Goal: Task Accomplishment & Management: Manage account settings

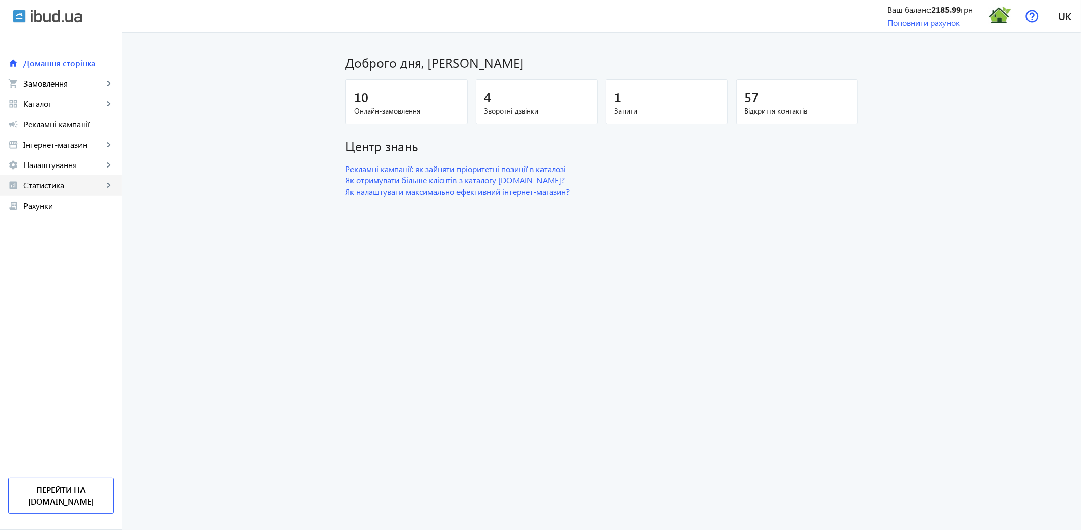
click at [75, 193] on link "analytics Статистика keyboard_arrow_right" at bounding box center [61, 185] width 122 height 20
click at [60, 167] on span "Налаштування" at bounding box center [63, 165] width 80 height 10
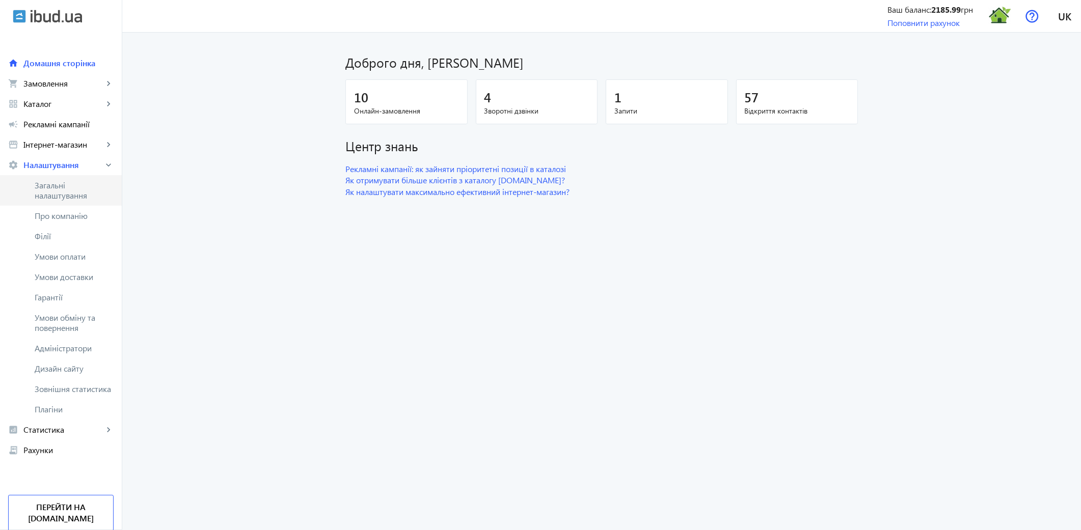
click at [59, 188] on span "Загальні налаштування" at bounding box center [74, 190] width 79 height 20
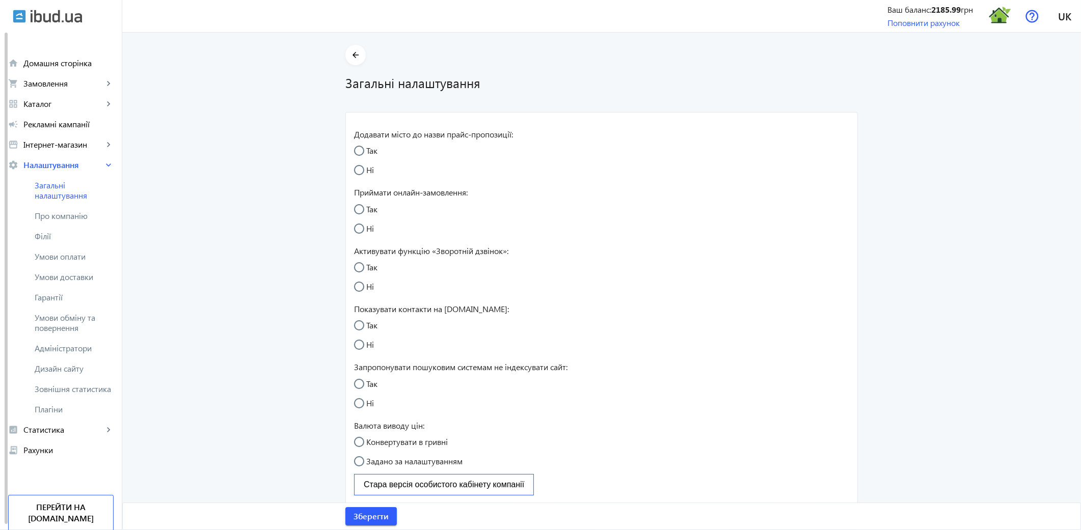
radio input "true"
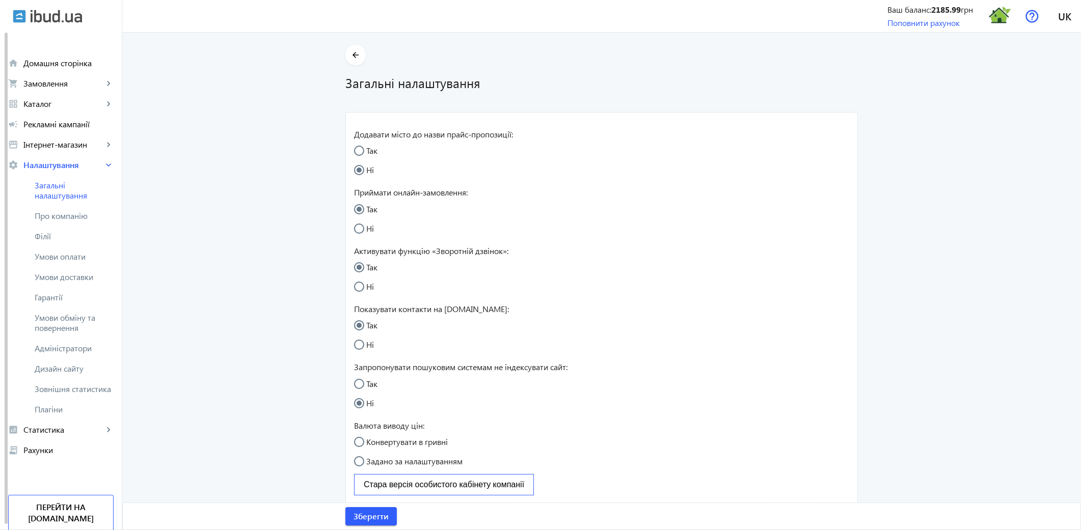
radio input "true"
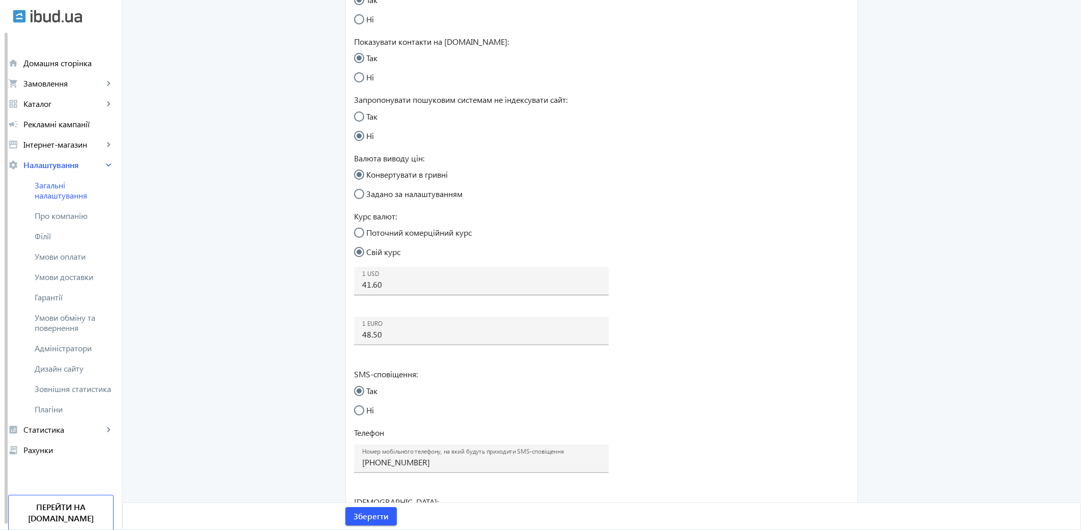
scroll to position [396, 0]
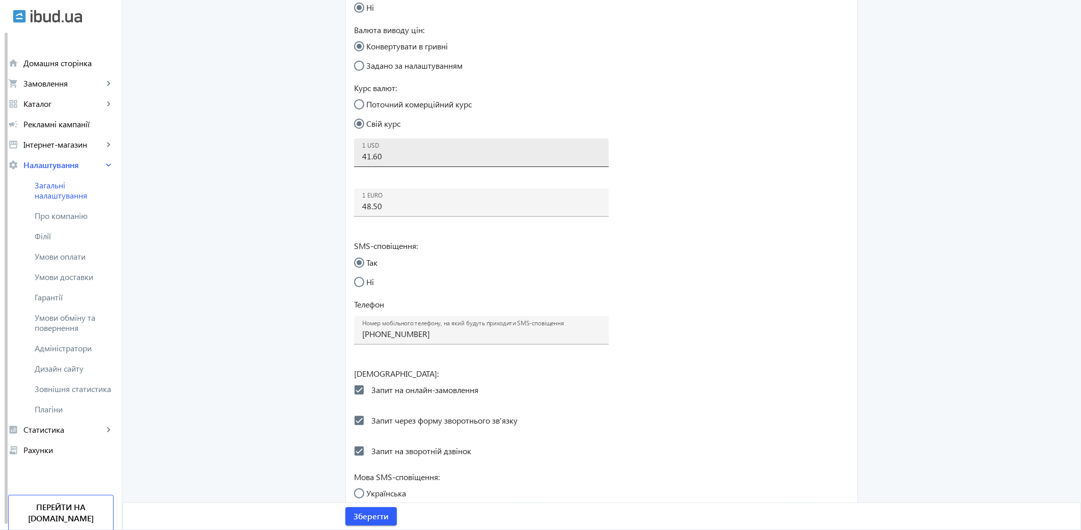
click at [403, 155] on input "41.60" at bounding box center [481, 156] width 238 height 11
type input "41.5"
click at [391, 209] on input "48.50" at bounding box center [481, 206] width 238 height 11
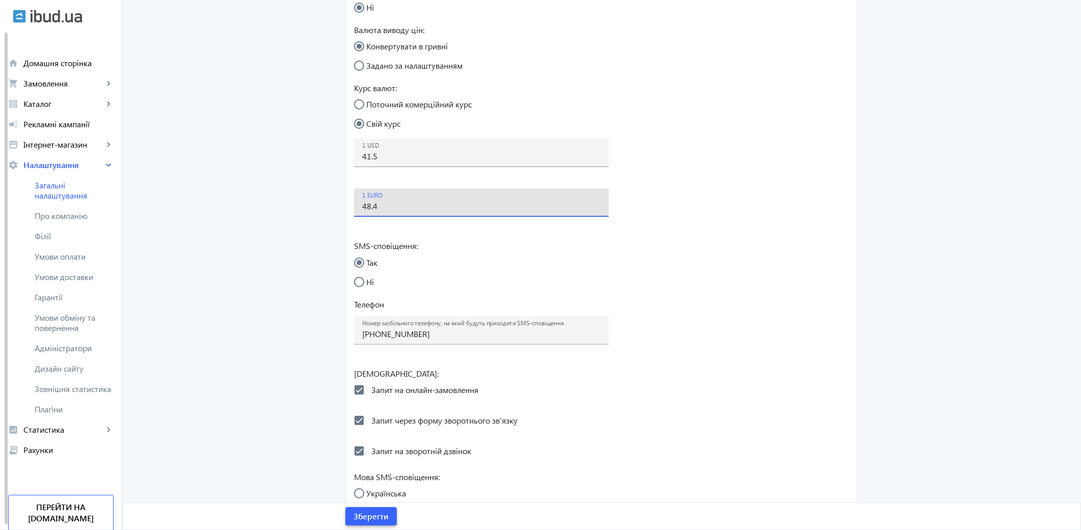
type input "48.4"
click at [364, 518] on span "Зберегти" at bounding box center [371, 516] width 35 height 11
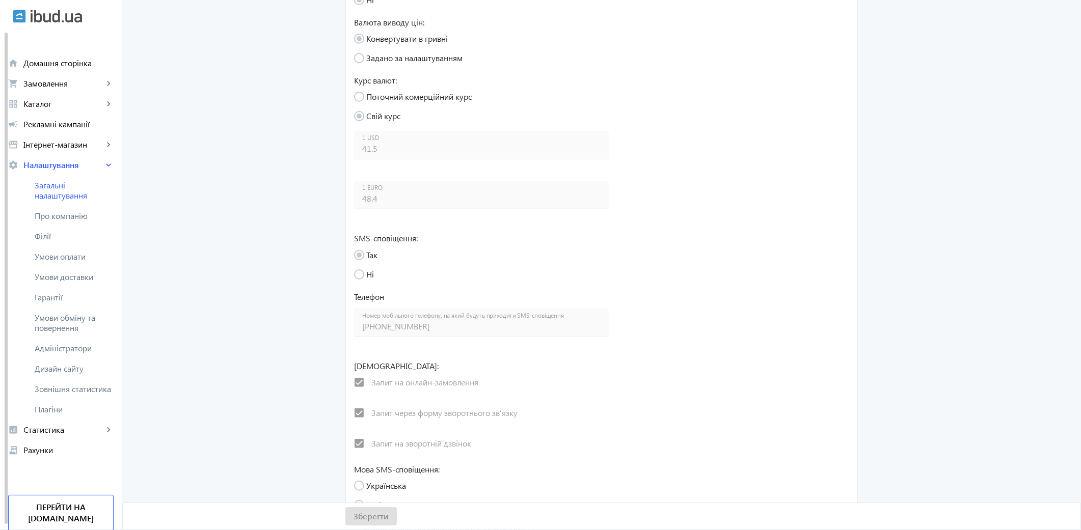
scroll to position [459, 0]
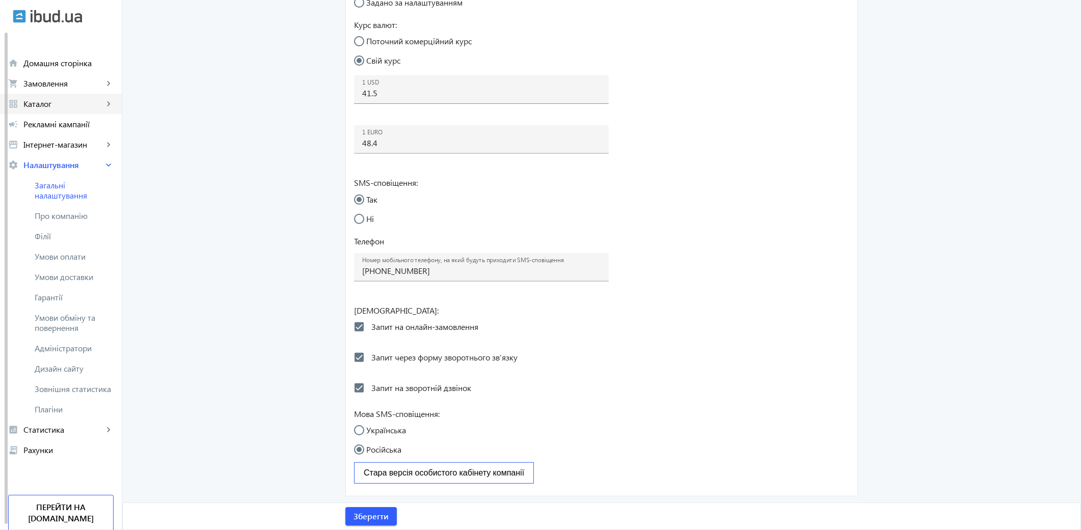
click at [77, 105] on span "Каталог" at bounding box center [63, 104] width 80 height 10
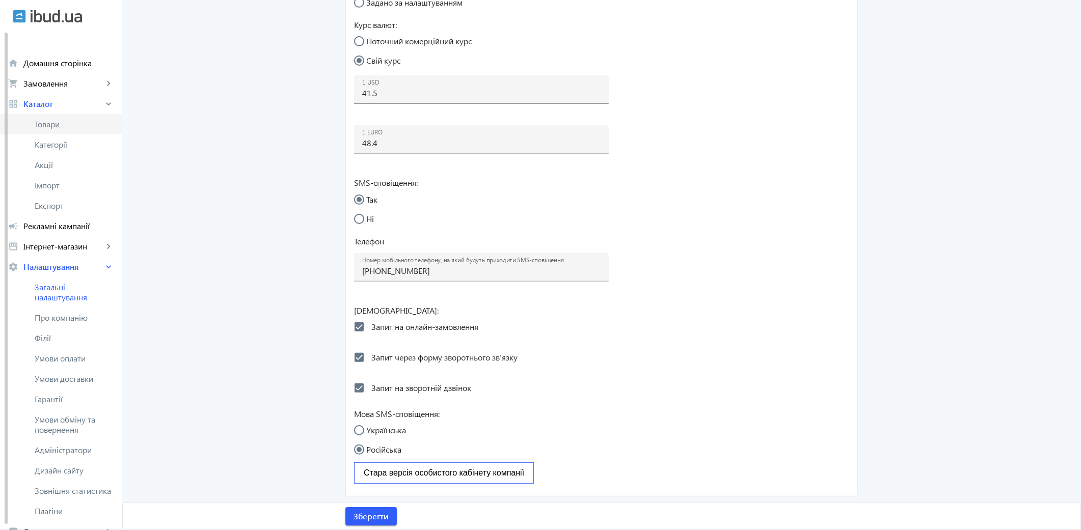
click at [58, 130] on link "Товари" at bounding box center [61, 124] width 122 height 20
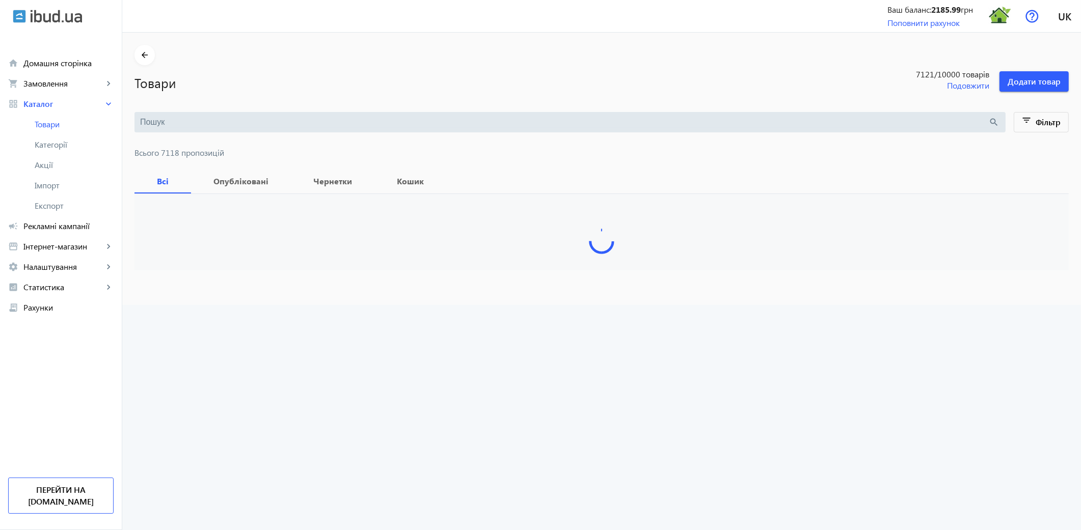
click at [179, 120] on input "search" at bounding box center [564, 122] width 849 height 11
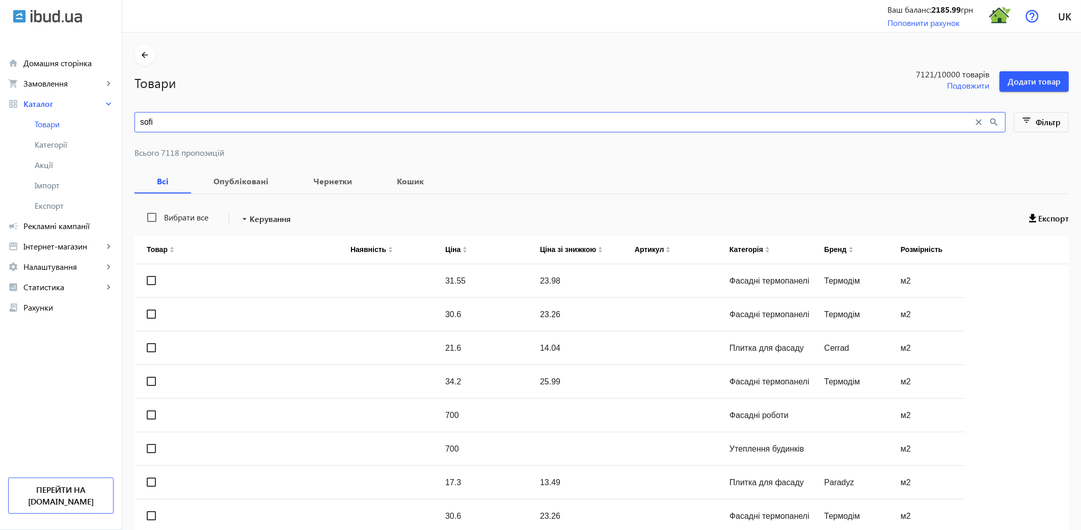
type input "sofi"
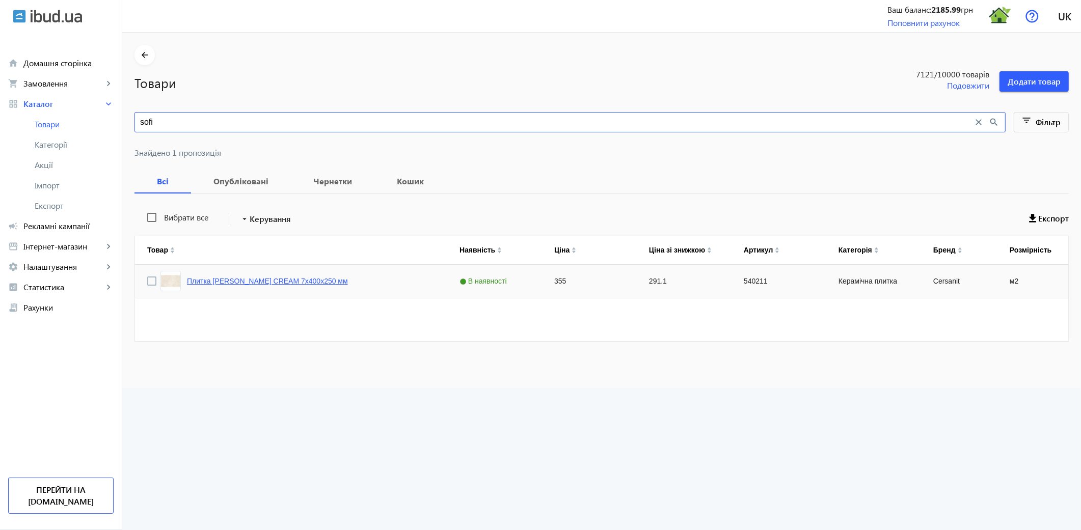
click at [269, 283] on link "Плитка [PERSON_NAME] CREAM 7х400х250 мм" at bounding box center [267, 281] width 161 height 8
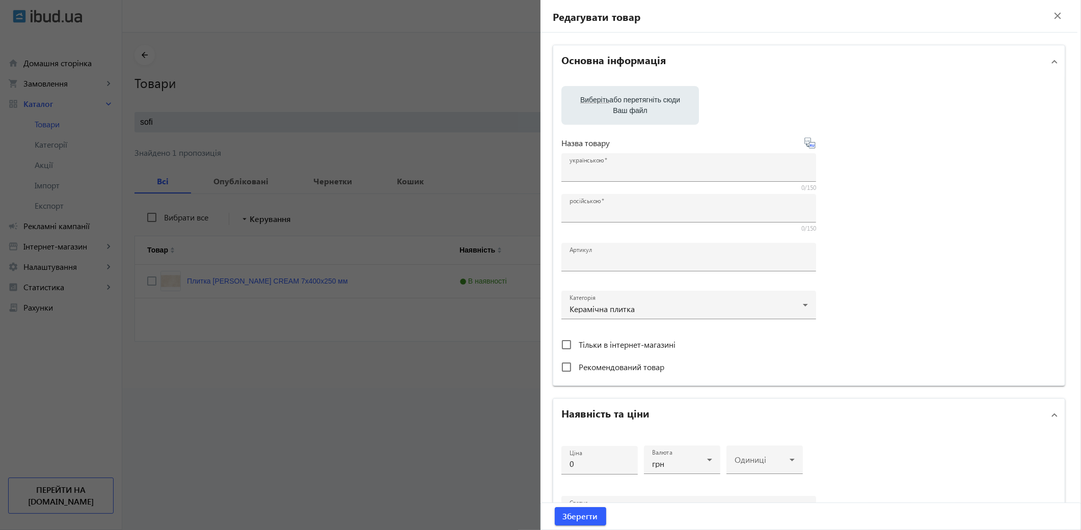
type input "Плитка [PERSON_NAME] CREAM 7х400х250 мм"
type input "540211"
type input "355"
type input "10"
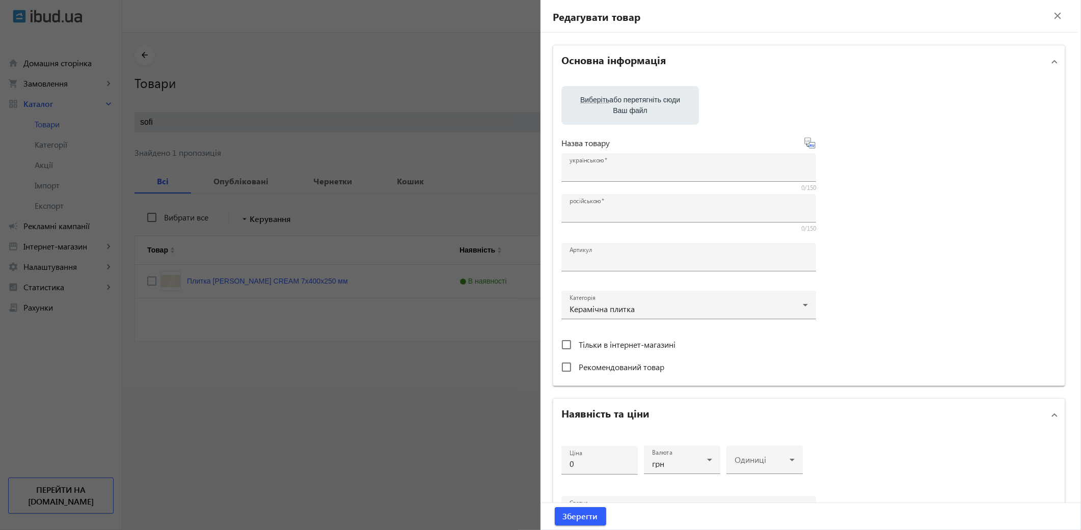
type input "1000"
type input "Плитка [PERSON_NAME] CREAM 7х400х250 мм"
type textarea "Плитка [PERSON_NAME] CREAM 7х400х250 мм купити"
type textarea "Плитка [PERSON_NAME] CREAM 7х400х250 мм купить"
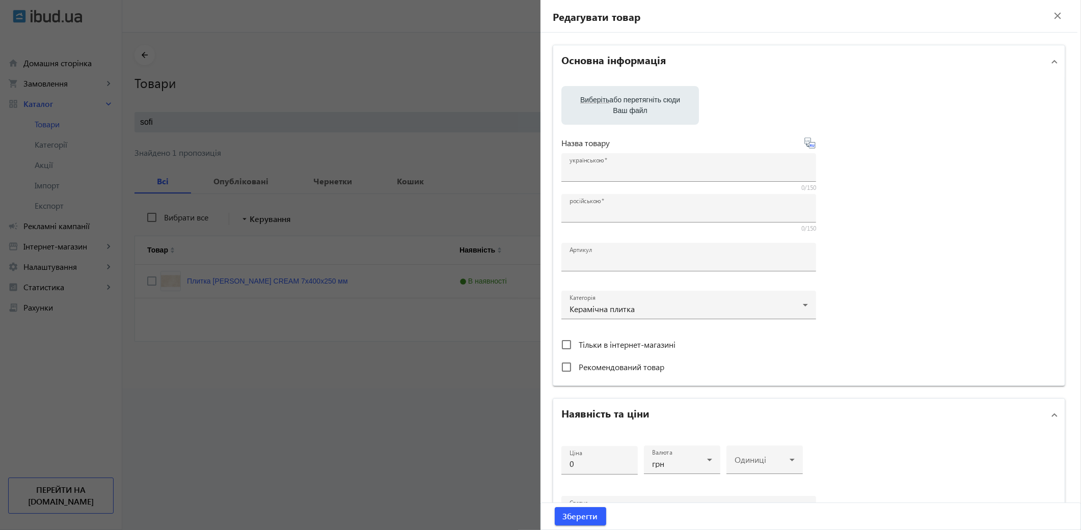
type input "плитка [PERSON_NAME] cream, плитка сersanit, [PERSON_NAME] cream"
click at [607, 464] on input "355" at bounding box center [600, 464] width 60 height 11
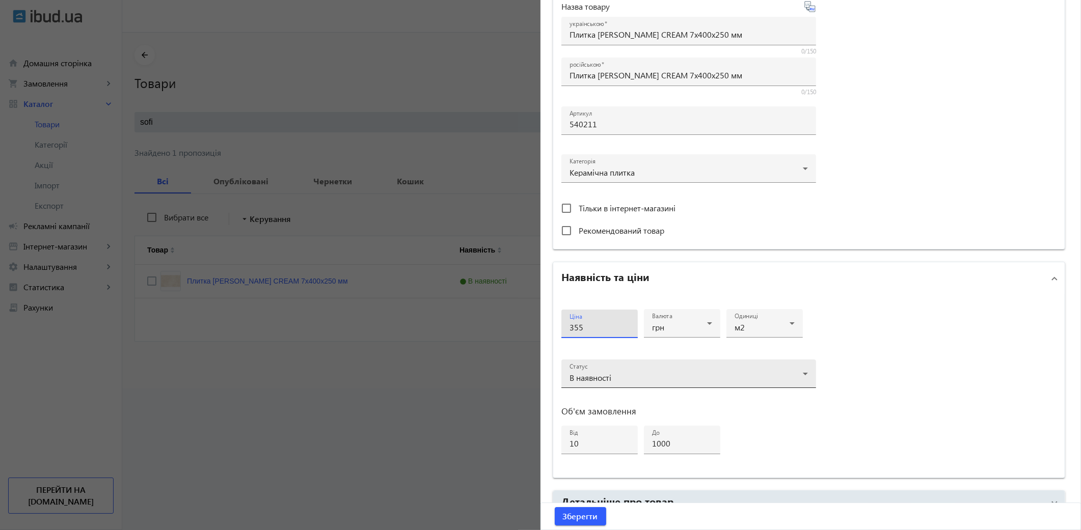
scroll to position [318, 0]
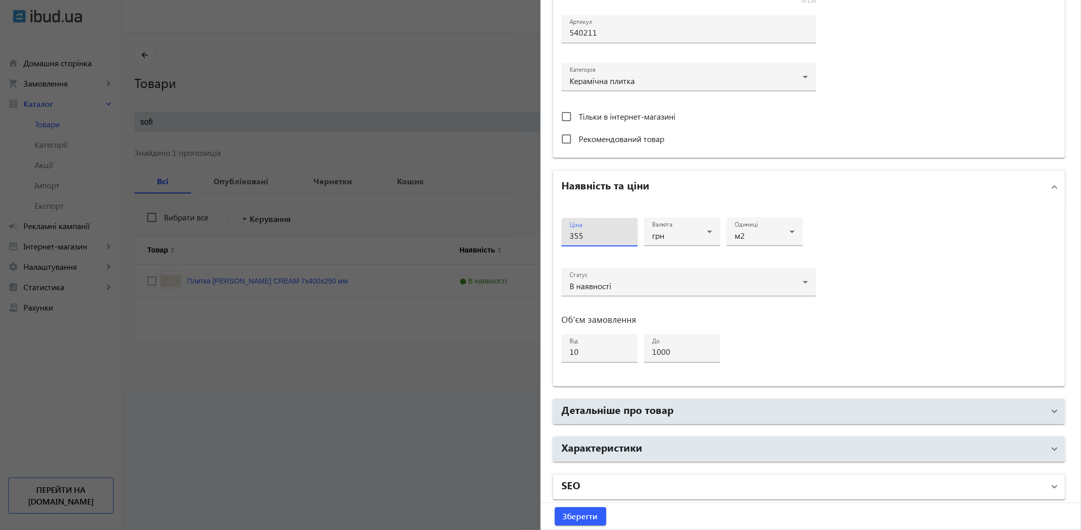
click at [620, 490] on mat-panel-title "SEO" at bounding box center [803, 487] width 483 height 18
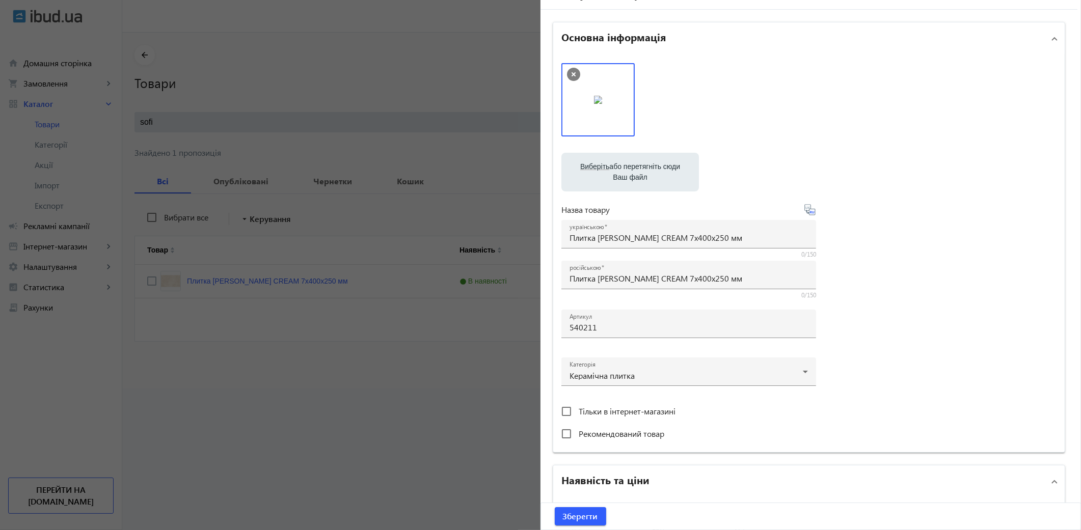
scroll to position [170, 0]
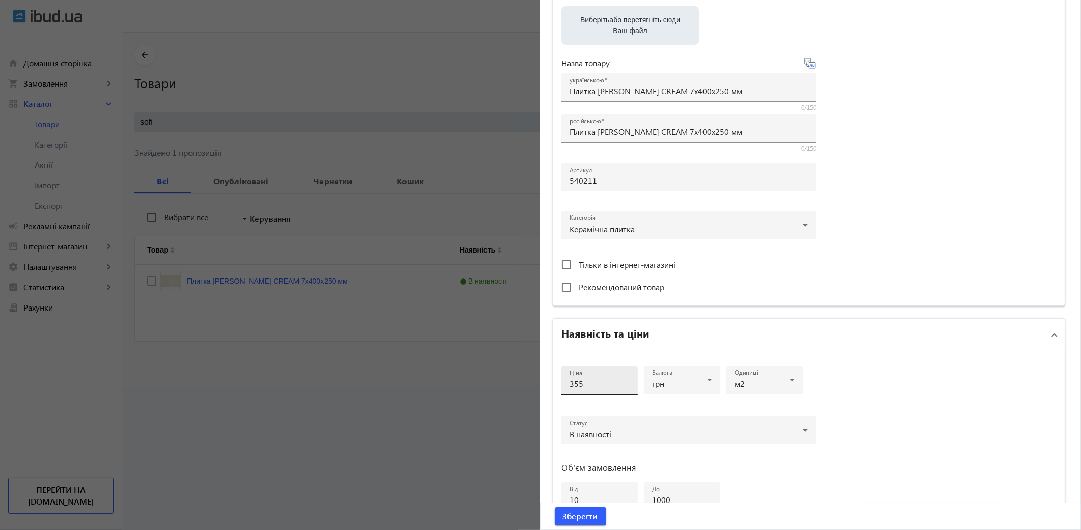
click at [590, 379] on input "355" at bounding box center [600, 384] width 60 height 11
type input "399"
click at [568, 516] on span "Зберегти" at bounding box center [580, 516] width 35 height 11
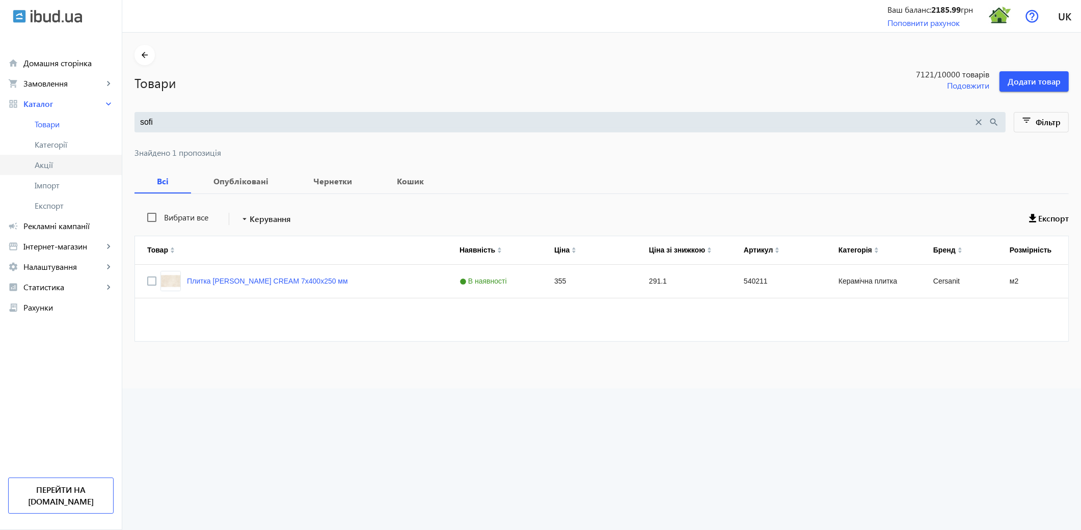
scroll to position [0, 0]
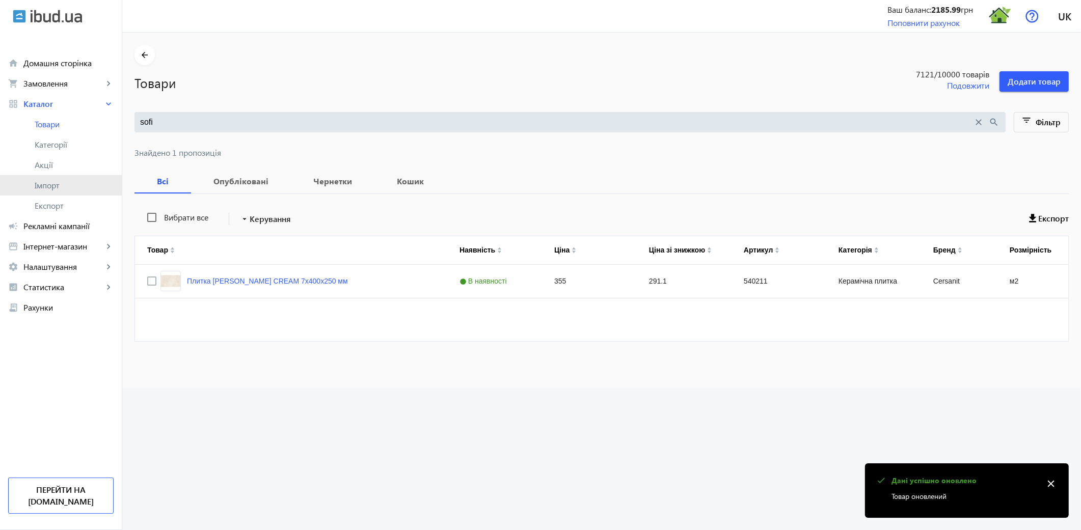
click at [49, 175] on link "Імпорт" at bounding box center [61, 185] width 122 height 20
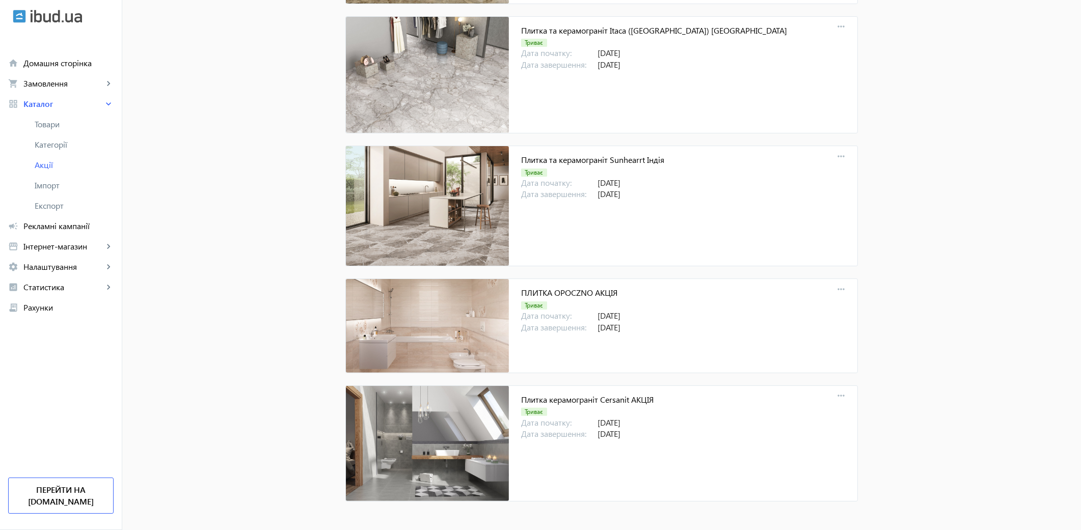
scroll to position [2037, 0]
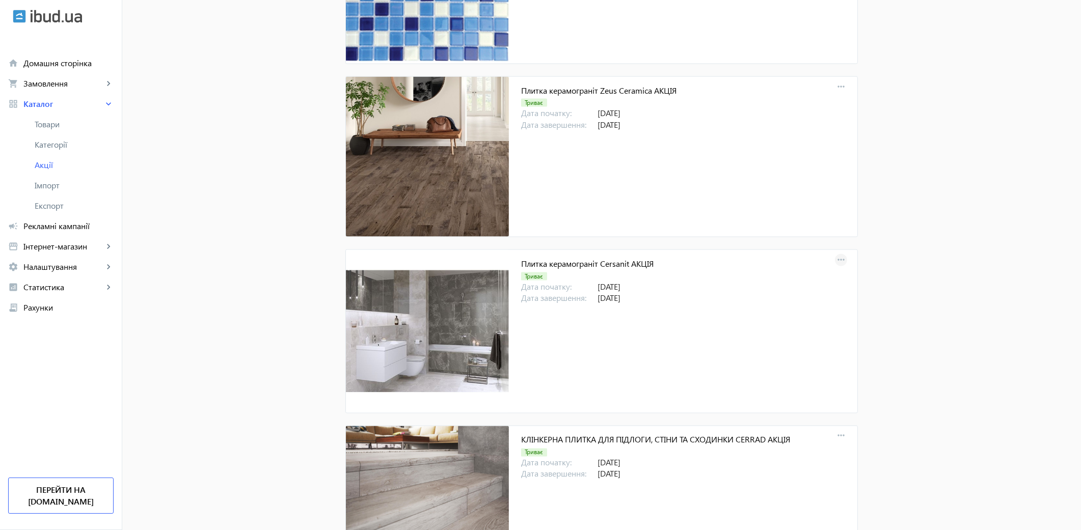
click at [839, 258] on mat-icon "more_horiz" at bounding box center [841, 260] width 14 height 14
click at [889, 338] on button "file_download Зняти з публікації" at bounding box center [894, 333] width 125 height 24
click at [836, 263] on mat-icon "more_horiz" at bounding box center [841, 260] width 14 height 14
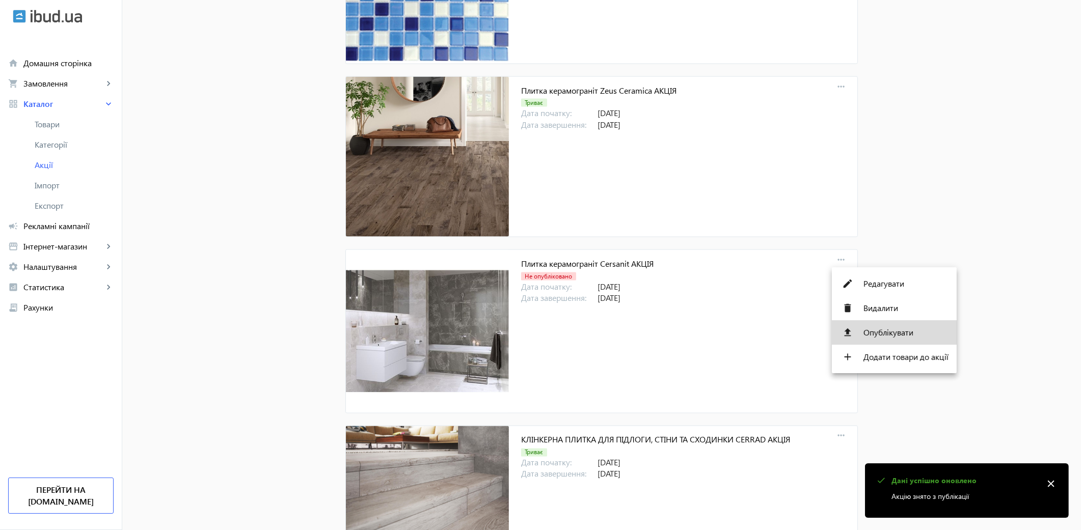
click at [885, 334] on span "Опублікувати" at bounding box center [906, 333] width 85 height 8
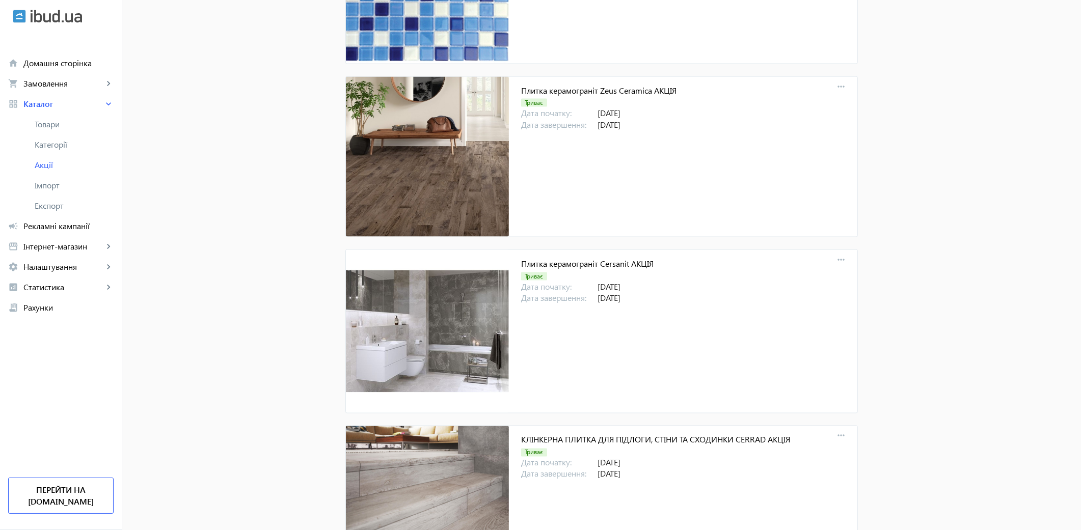
click at [64, 125] on span "Товари" at bounding box center [74, 124] width 79 height 10
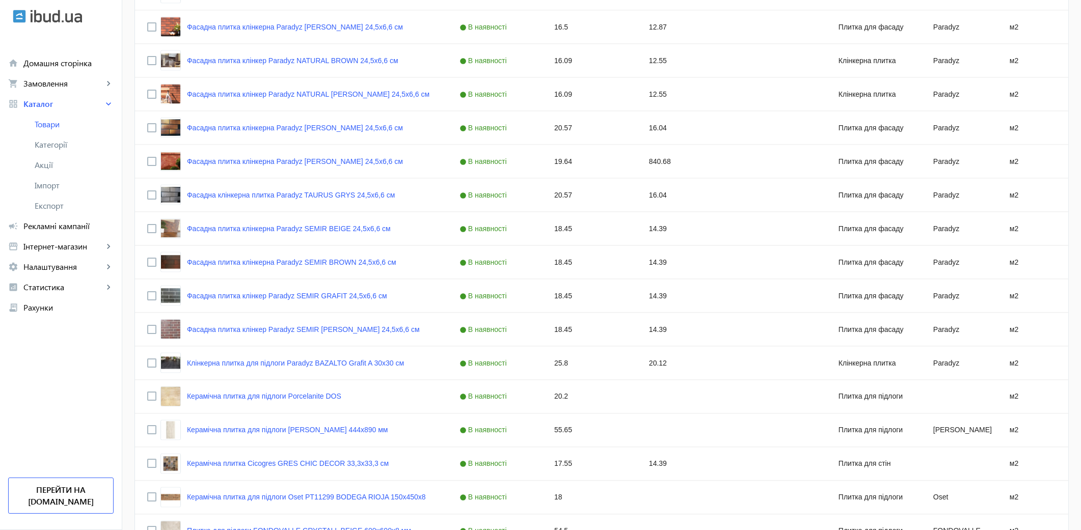
drag, startPoint x: 145, startPoint y: 125, endPoint x: 149, endPoint y: 118, distance: 8.1
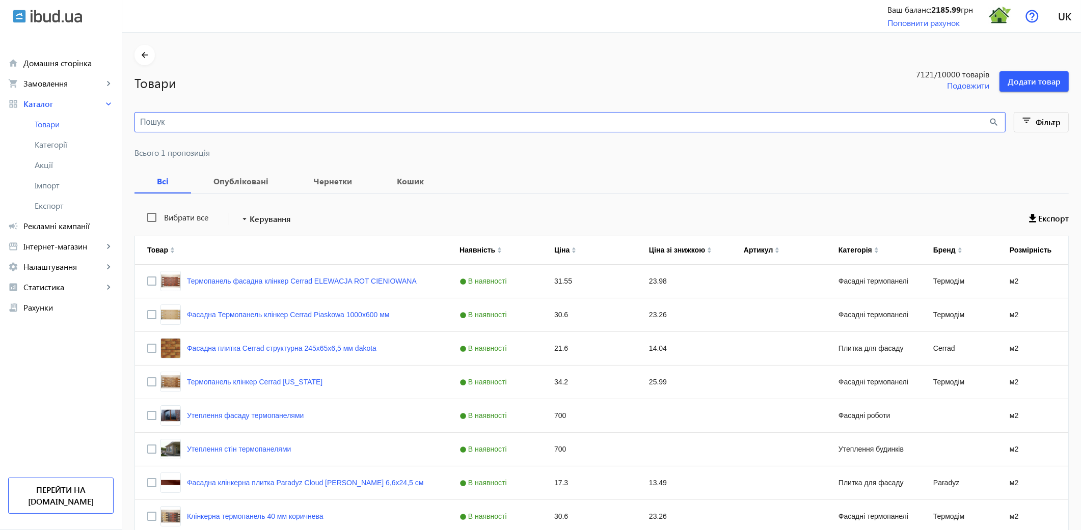
paste input "Ambras"
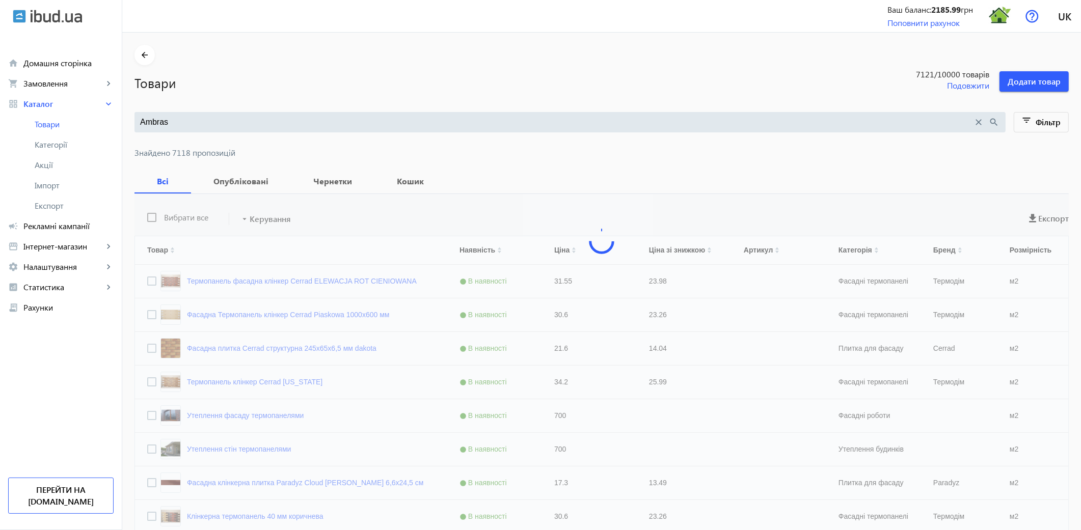
type input "Ambras"
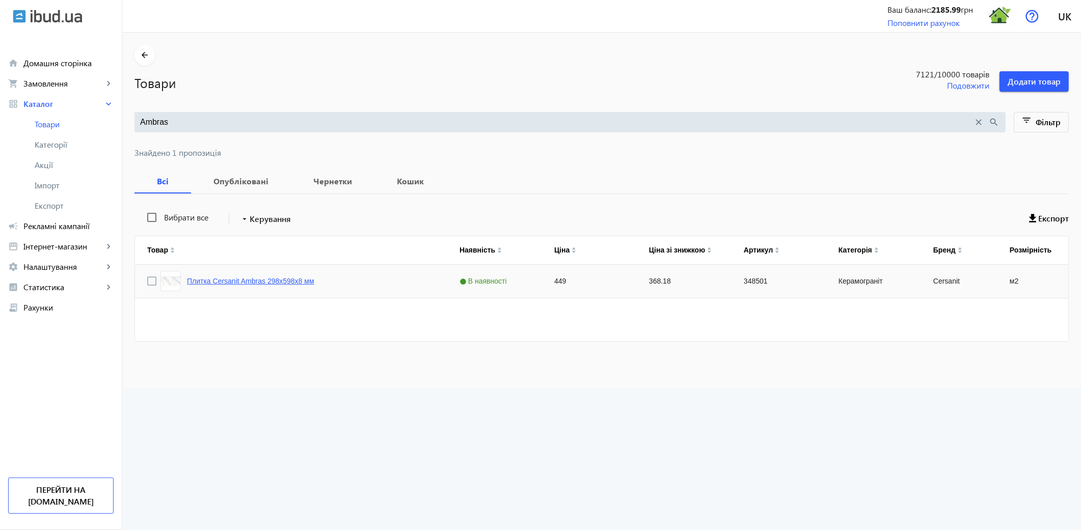
click at [273, 284] on link "Плитка Cersanit Ambras 298x598x8 мм" at bounding box center [250, 281] width 127 height 8
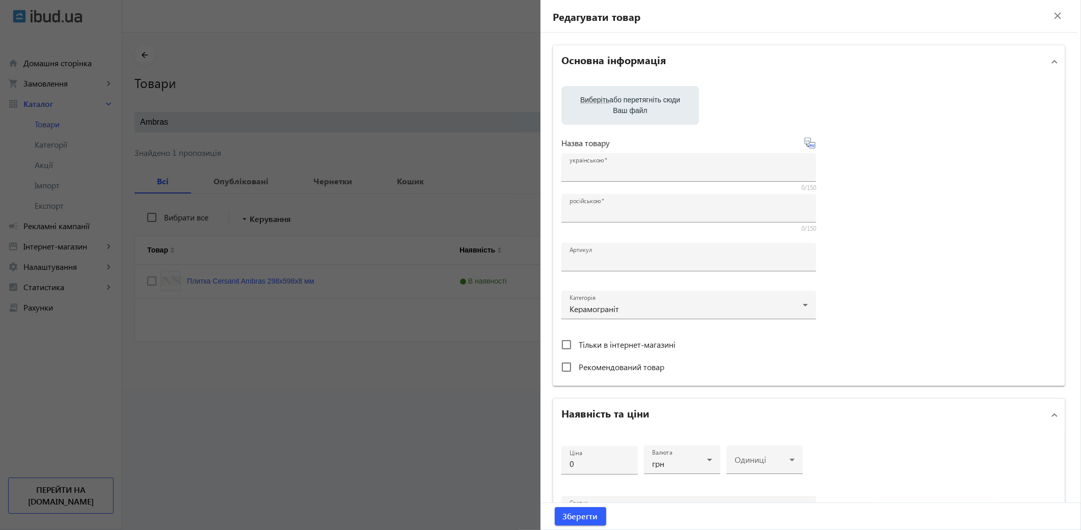
type input "Плитка Cersanit Ambras 298x598x8 мм"
type input "348501"
type input "449"
type input "10"
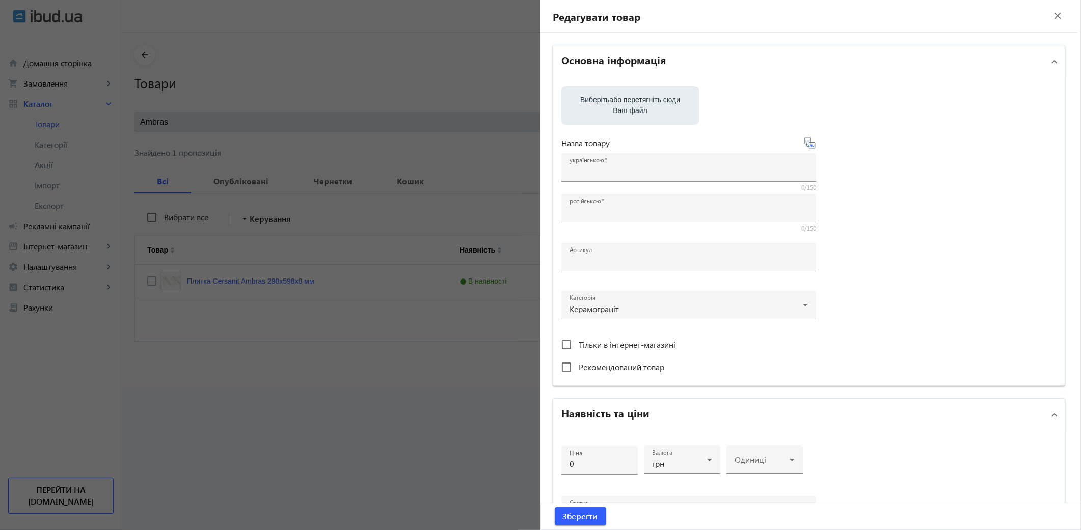
type input "Плитка Cersanit Ambras 298x598x8 мм"
type textarea "Плитка Cersanit Ambras 298x598x8 мм купити"
type textarea "Плитка Cersanit Ambras 298x598x8 мм купить"
type input "плитка cersanit ambras, плитка сersanit, cersanit ambras"
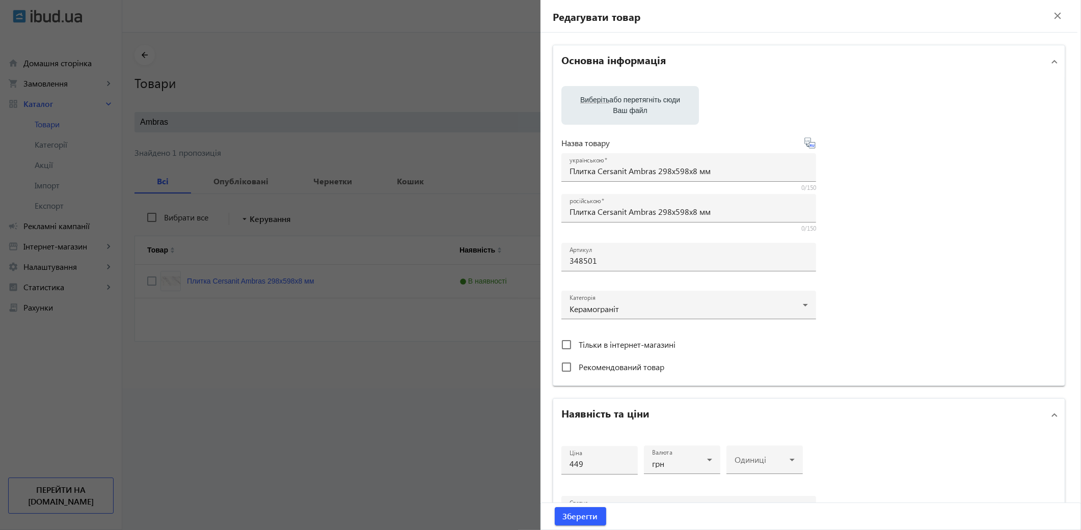
type input "плитка cersanit ambras, плитка серсанит, cersanit ambras"
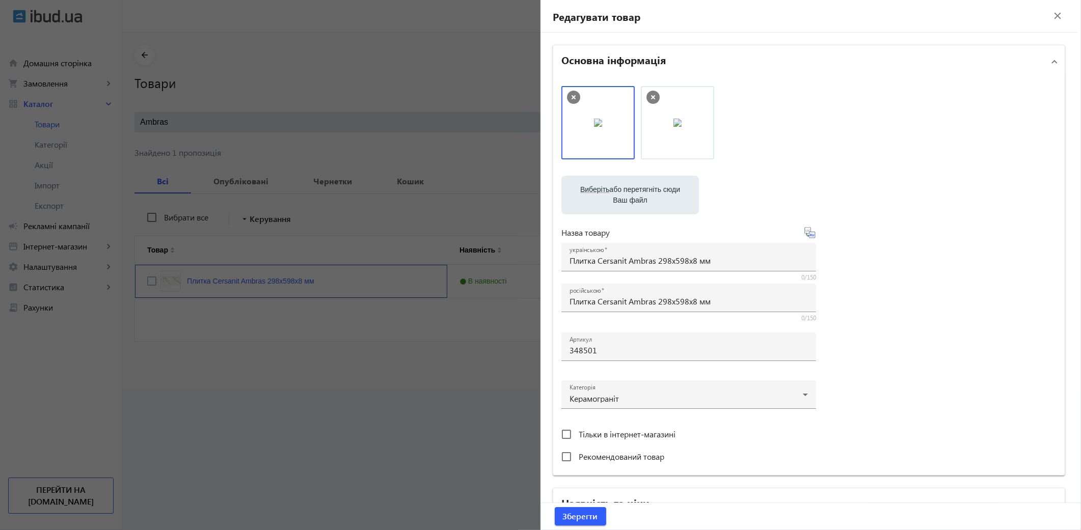
scroll to position [318, 0]
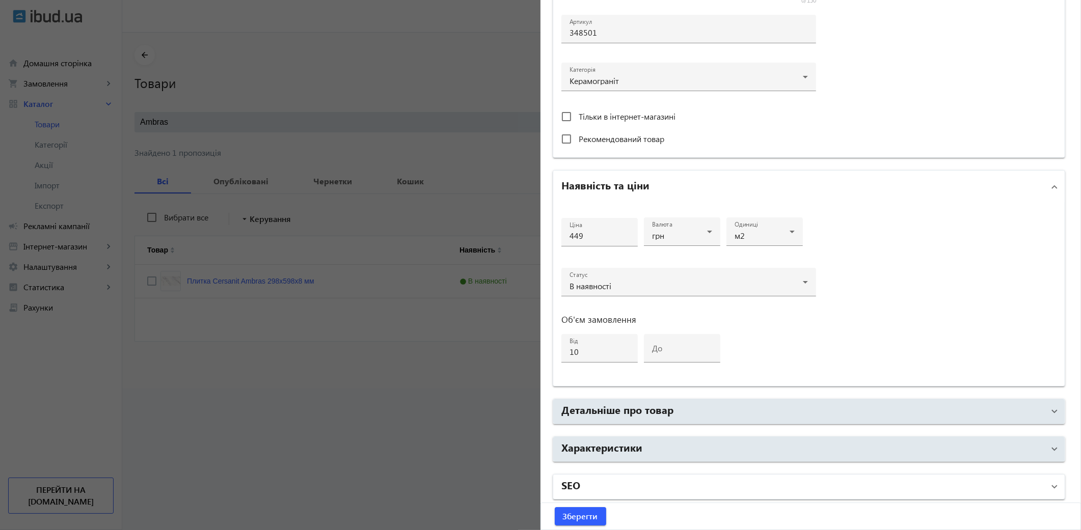
click at [574, 482] on h2 "SEO" at bounding box center [571, 485] width 19 height 14
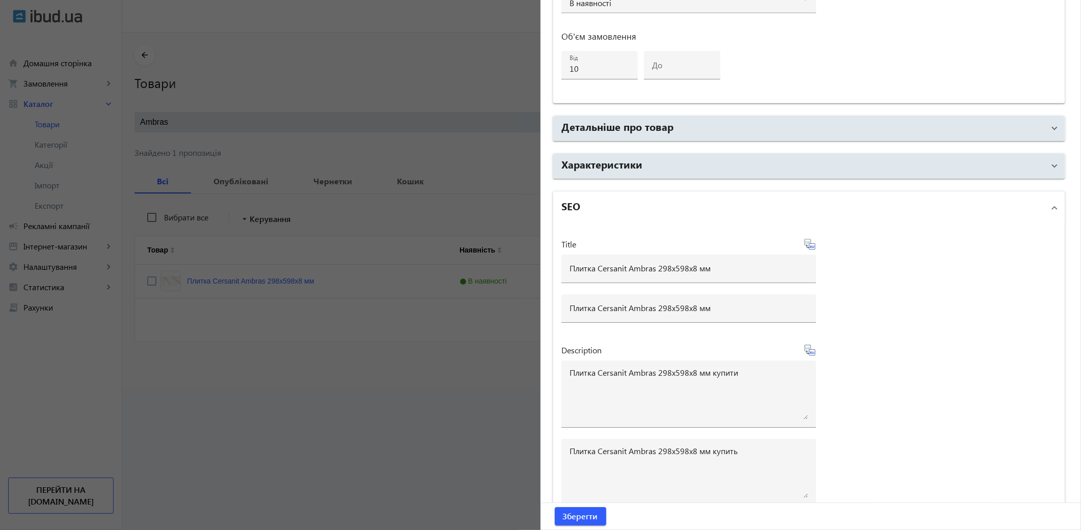
scroll to position [725, 0]
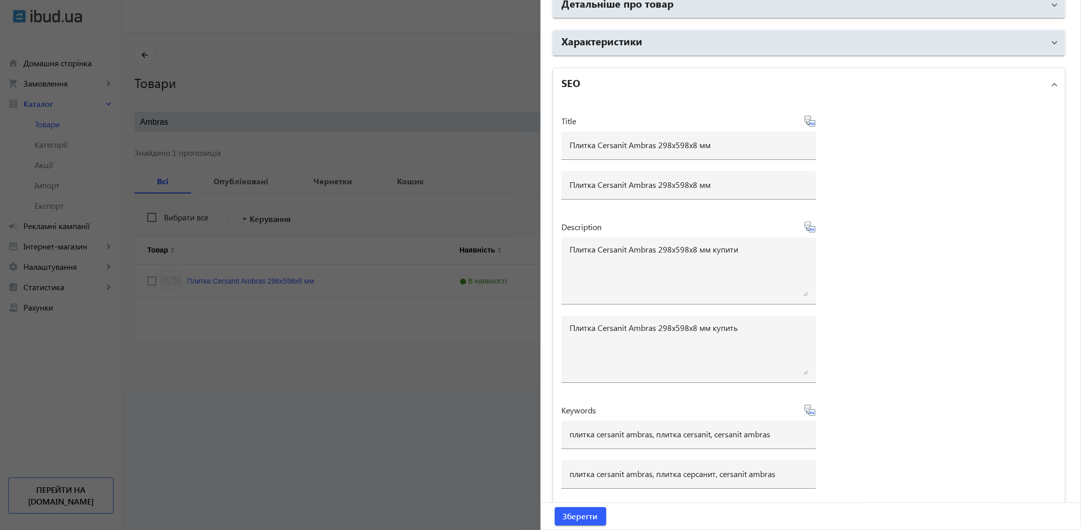
click at [484, 66] on div at bounding box center [540, 265] width 1081 height 530
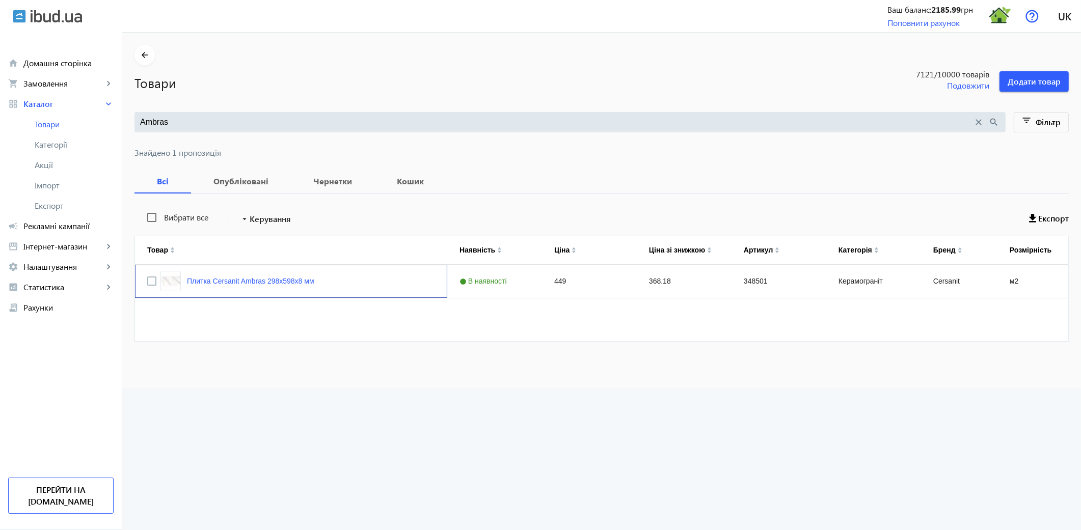
scroll to position [0, 0]
